Goal: Navigation & Orientation: Find specific page/section

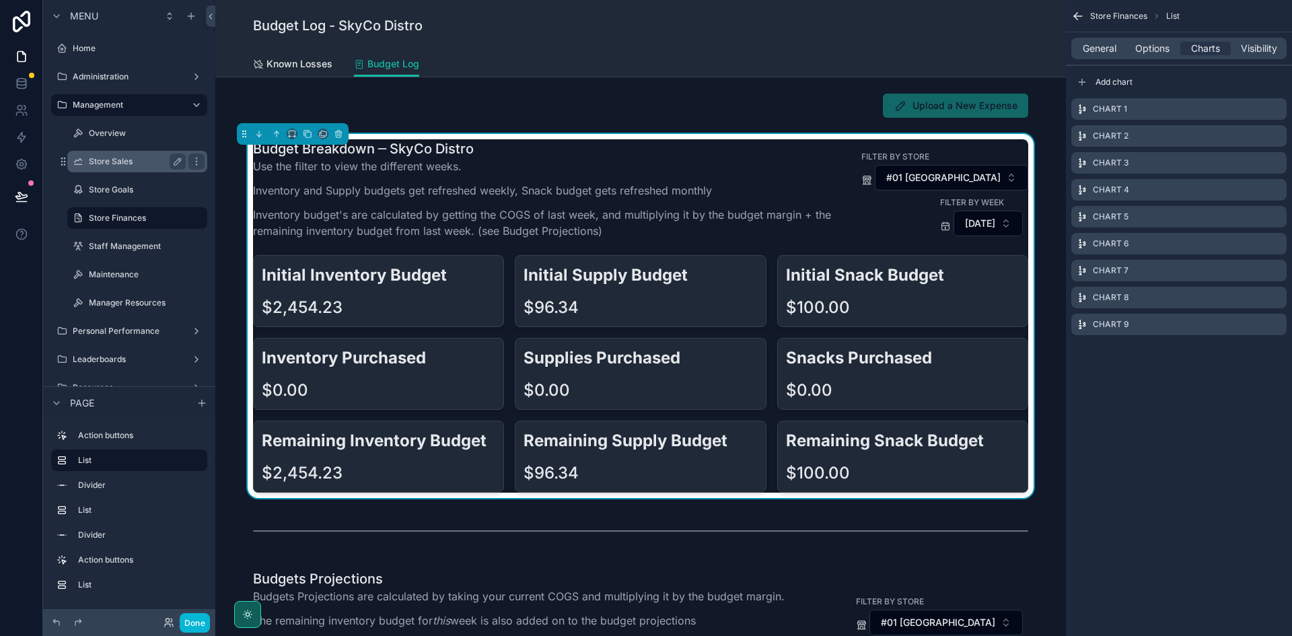
click at [143, 158] on label "Store Sales" at bounding box center [134, 161] width 91 height 11
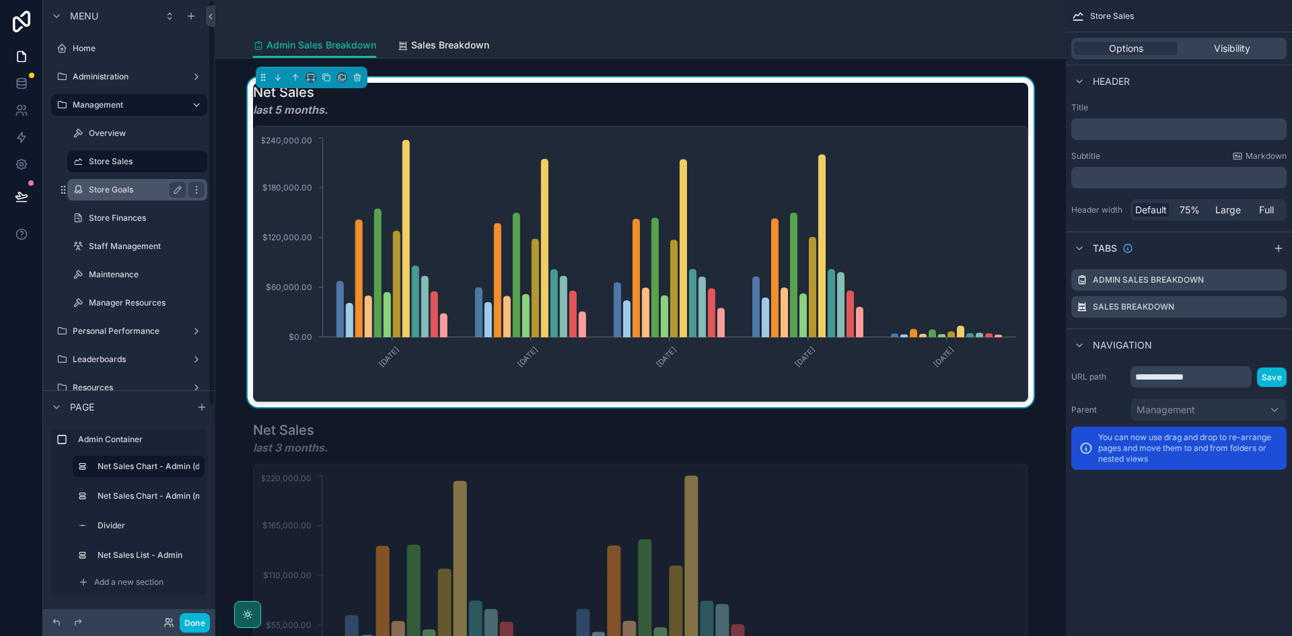
click at [133, 187] on label "Store Goals" at bounding box center [134, 189] width 91 height 11
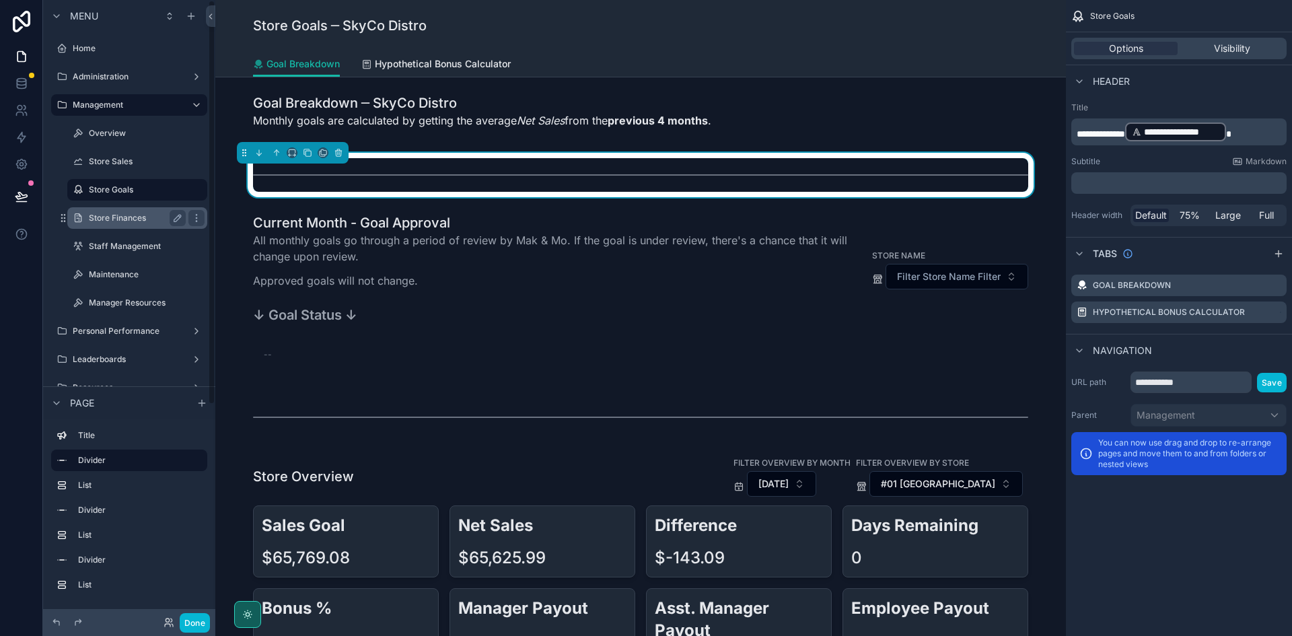
click at [129, 221] on label "Store Finances" at bounding box center [134, 218] width 91 height 11
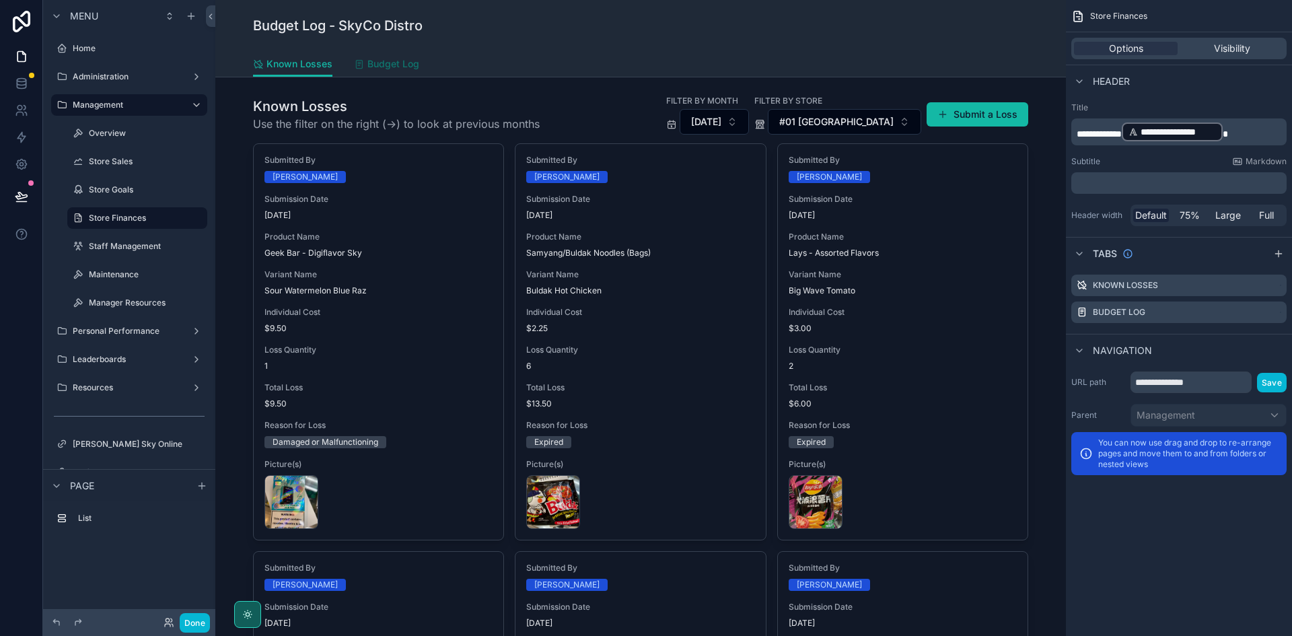
click at [367, 68] on span "Budget Log" at bounding box center [393, 63] width 52 height 13
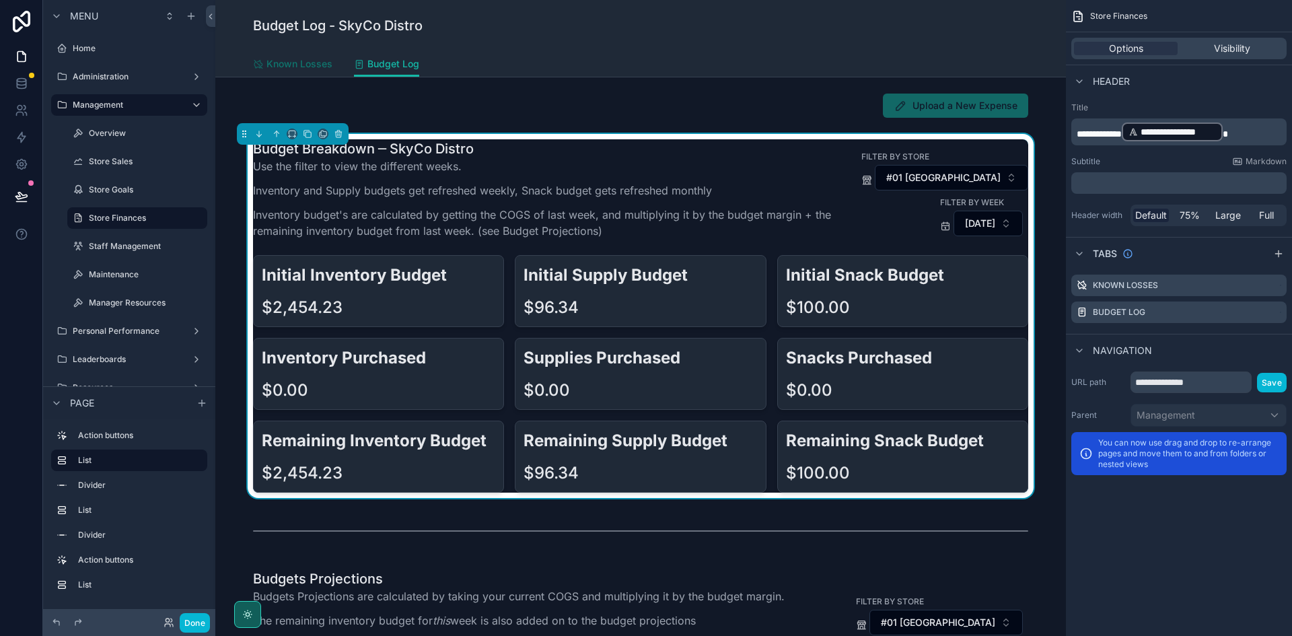
click at [302, 67] on span "Known Losses" at bounding box center [299, 63] width 66 height 13
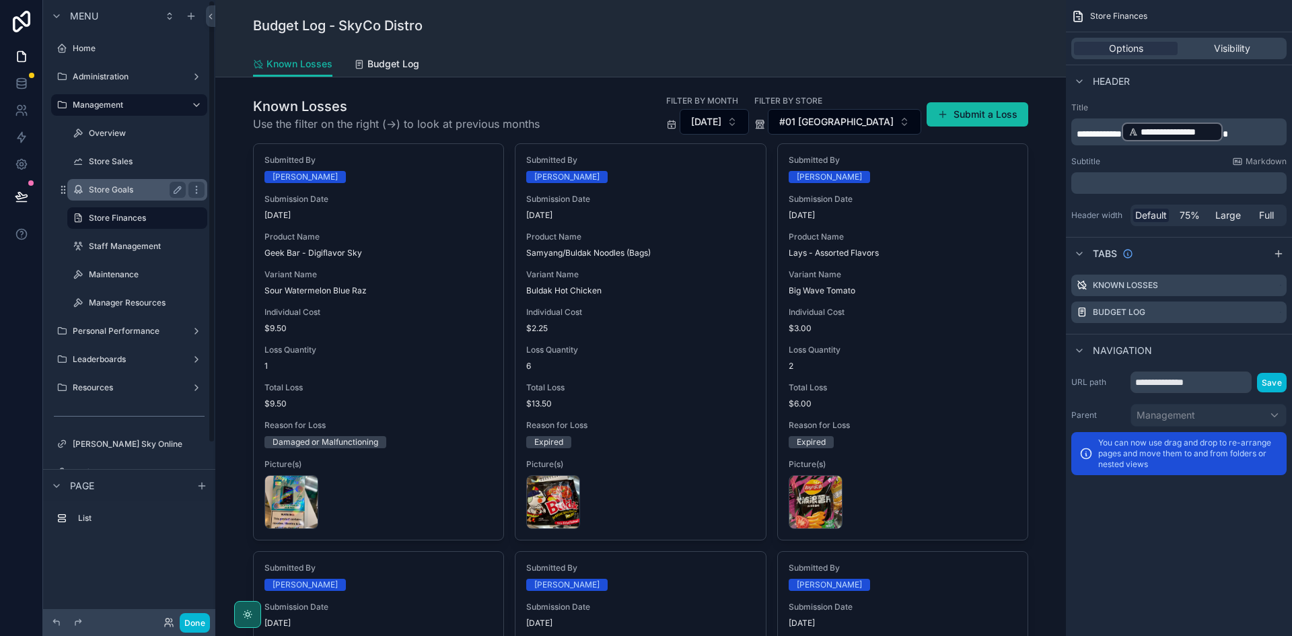
click at [104, 192] on label "Store Goals" at bounding box center [134, 189] width 91 height 11
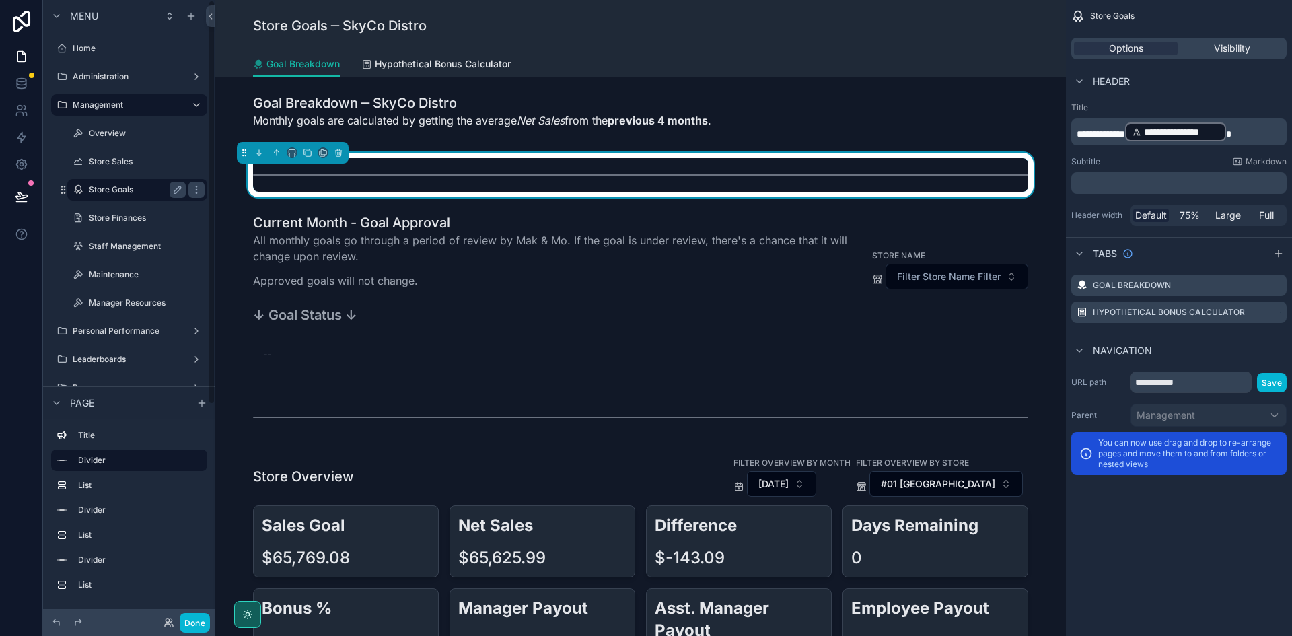
click at [104, 161] on label "Store Sales" at bounding box center [147, 161] width 116 height 11
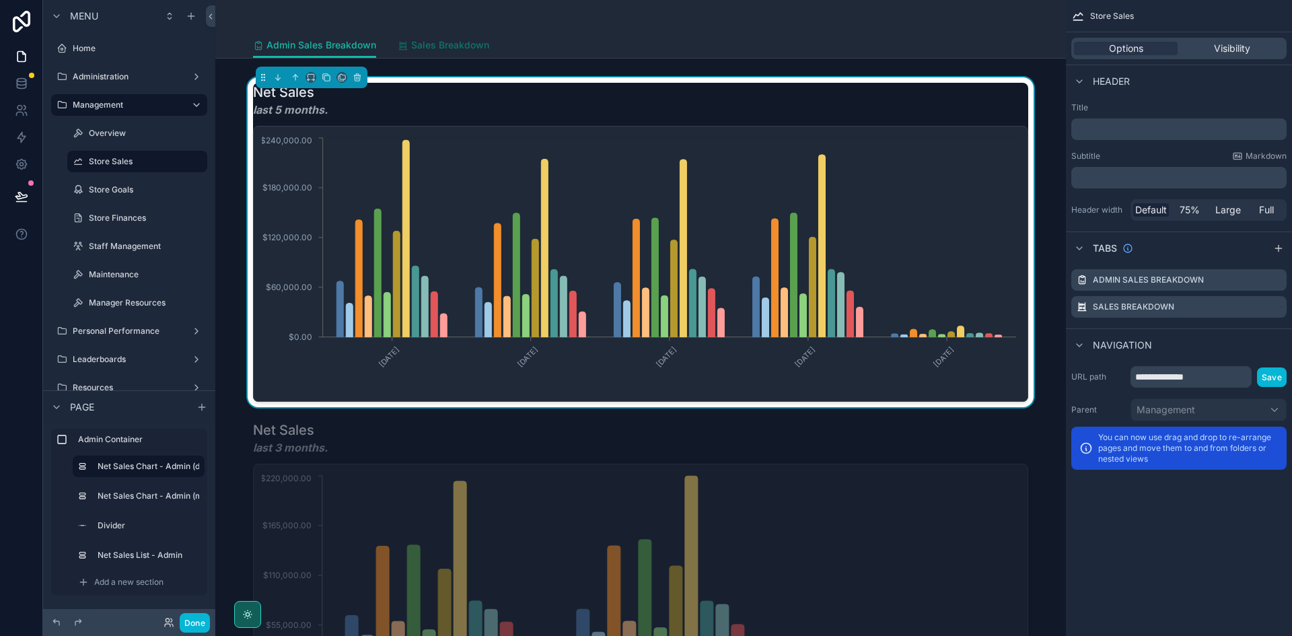
click at [432, 52] on link "Sales Breakdown" at bounding box center [443, 46] width 91 height 27
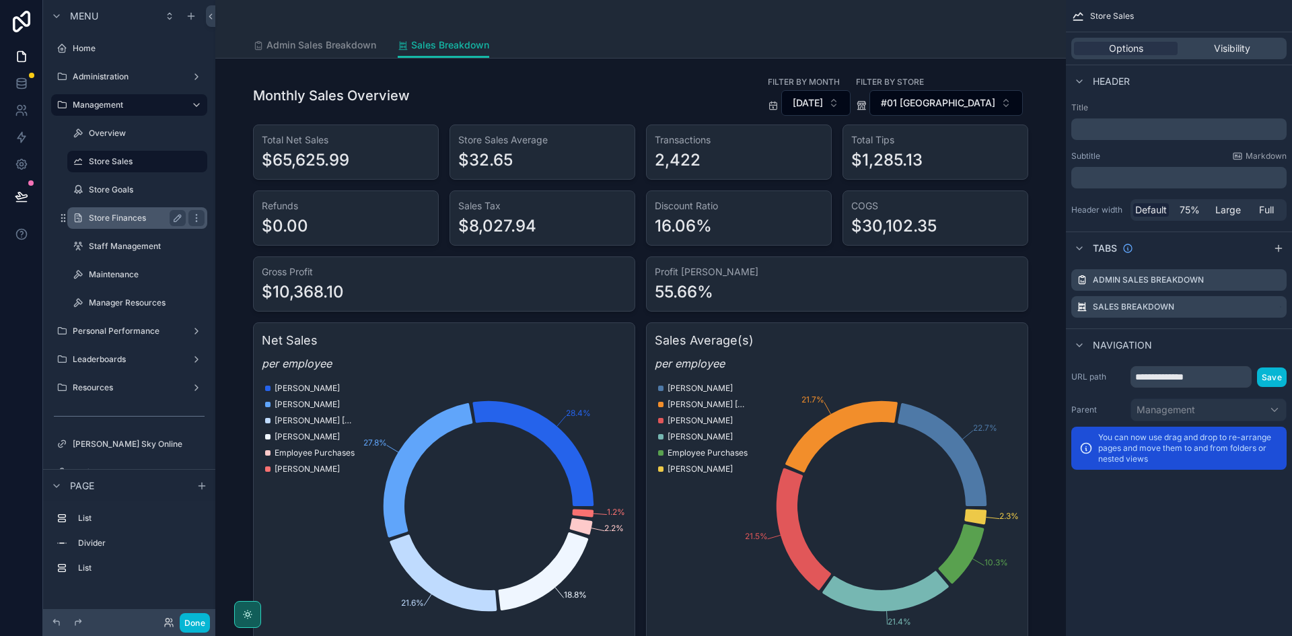
click at [133, 215] on label "Store Finances" at bounding box center [134, 218] width 91 height 11
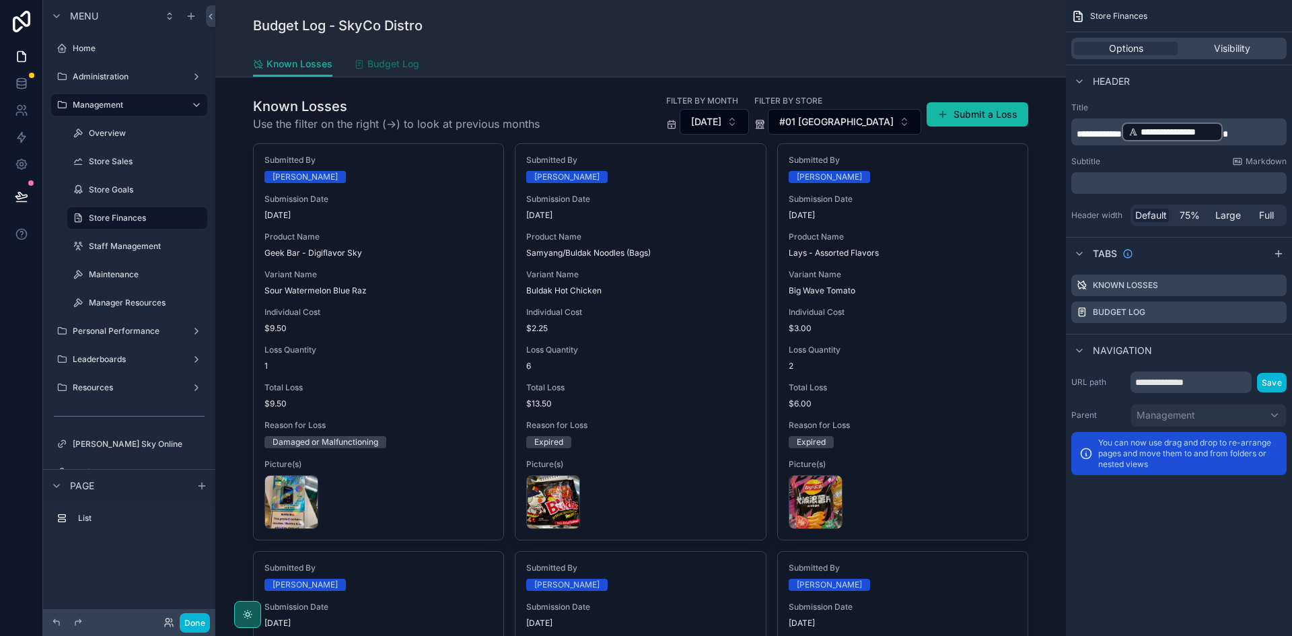
click at [375, 67] on span "Budget Log" at bounding box center [393, 63] width 52 height 13
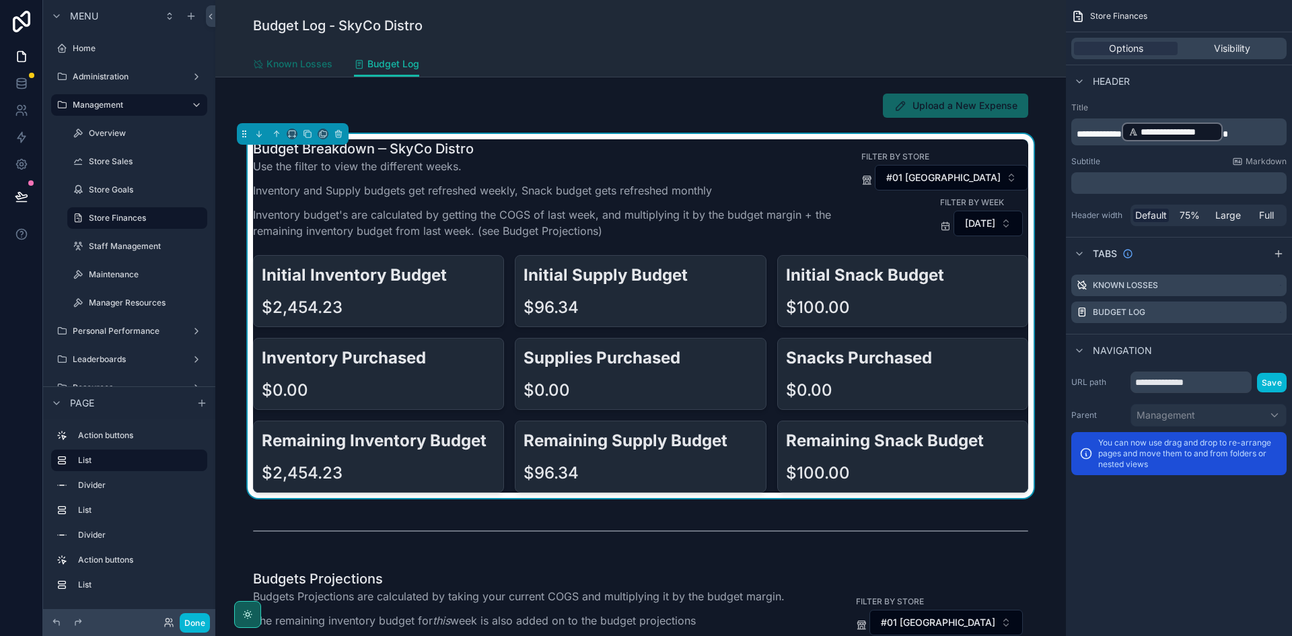
click at [310, 63] on span "Known Losses" at bounding box center [299, 63] width 66 height 13
